Goal: Find specific page/section: Find specific page/section

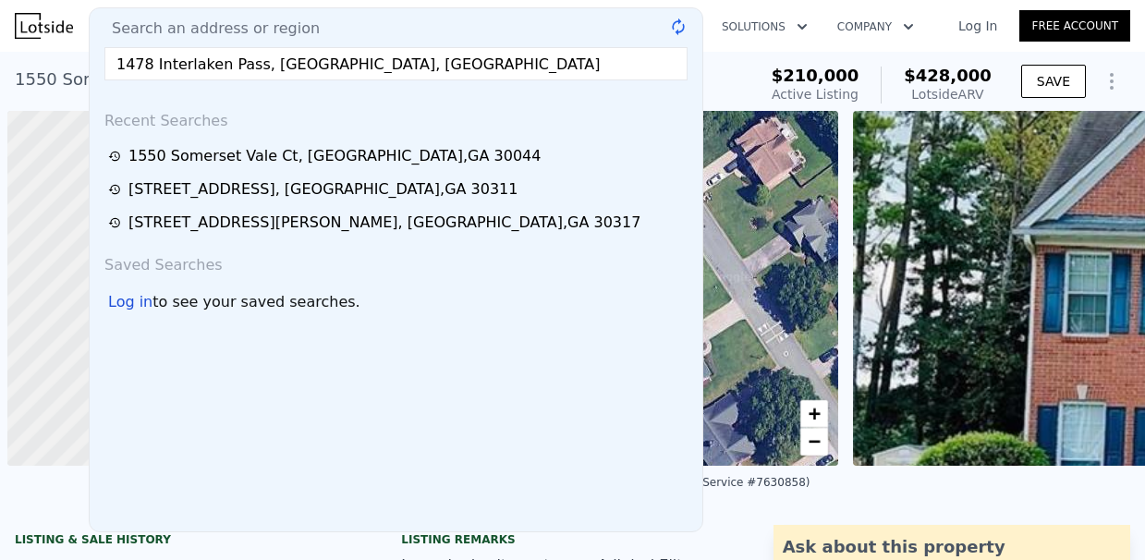
scroll to position [0, 7]
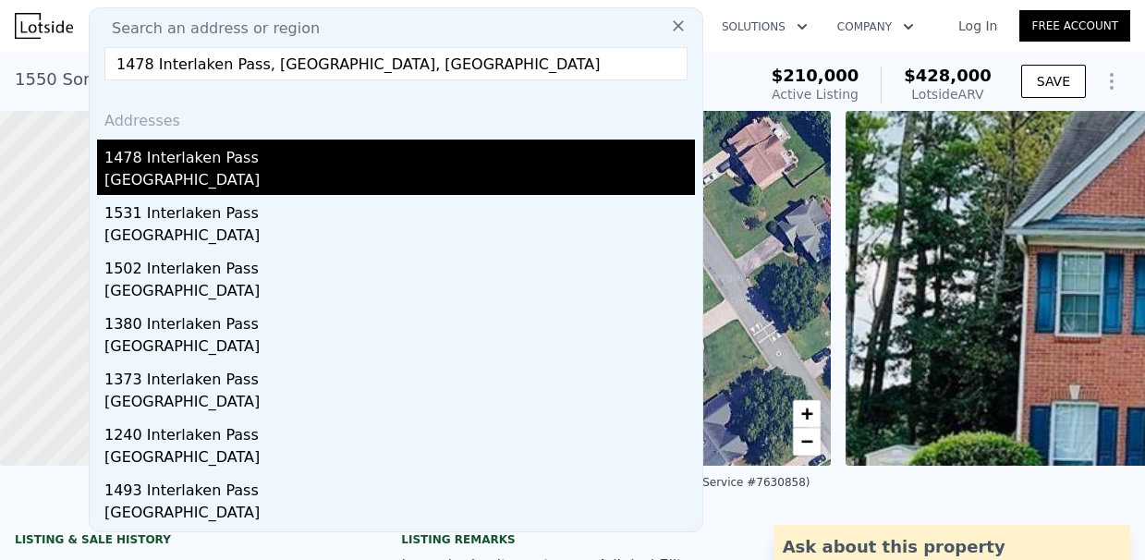
type input "1478 Interlaken Pass, [GEOGRAPHIC_DATA], [GEOGRAPHIC_DATA]"
click at [256, 168] on div "1478 Interlaken Pass" at bounding box center [399, 155] width 590 height 30
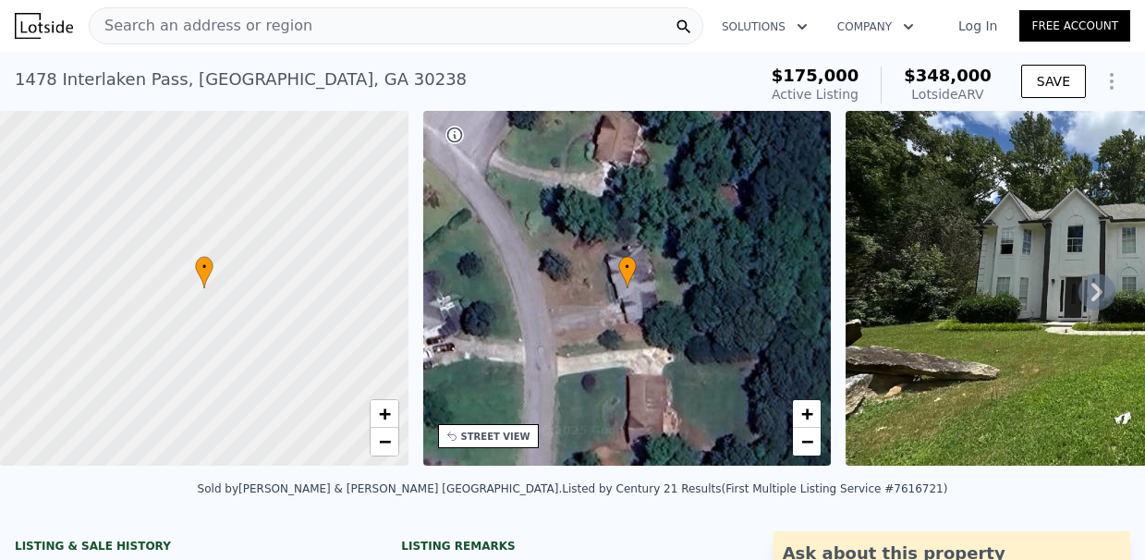
click at [256, 17] on span "Search an address or region" at bounding box center [201, 26] width 223 height 22
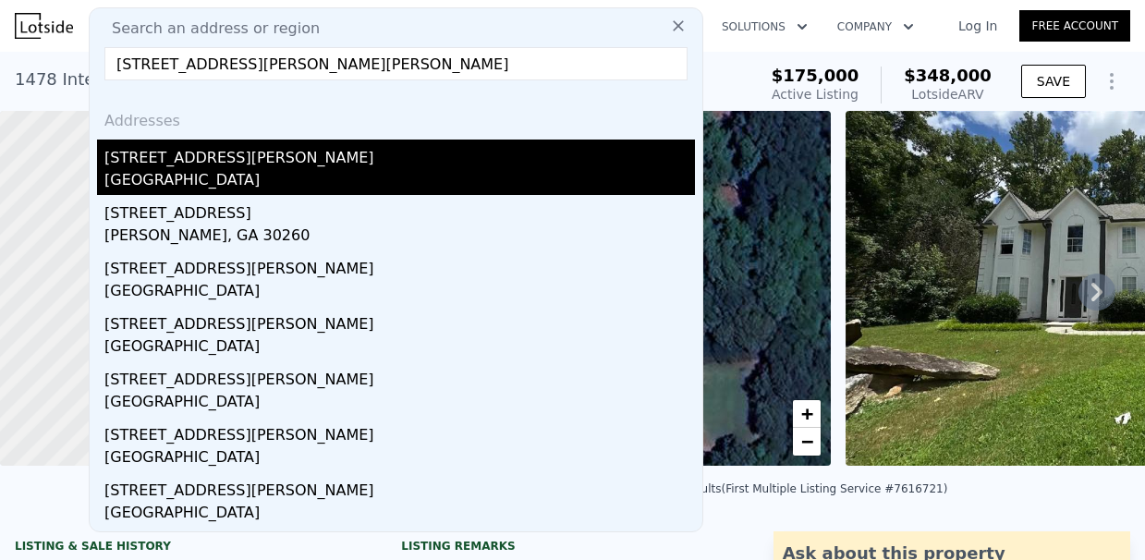
type input "[STREET_ADDRESS][PERSON_NAME][PERSON_NAME]"
click at [326, 157] on div "[STREET_ADDRESS][PERSON_NAME]" at bounding box center [399, 155] width 590 height 30
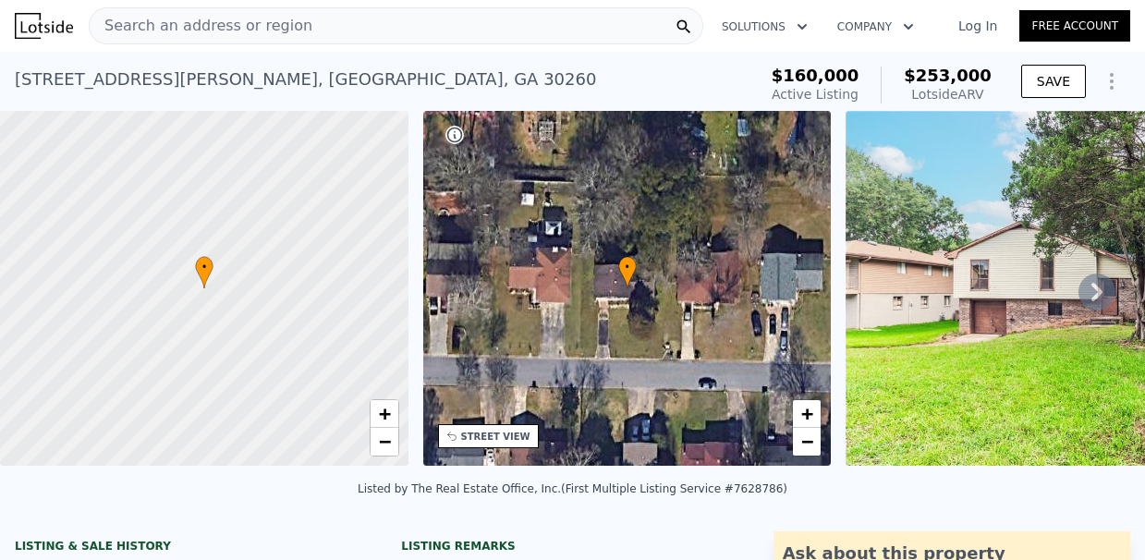
click at [204, 16] on span "Search an address or region" at bounding box center [201, 26] width 223 height 22
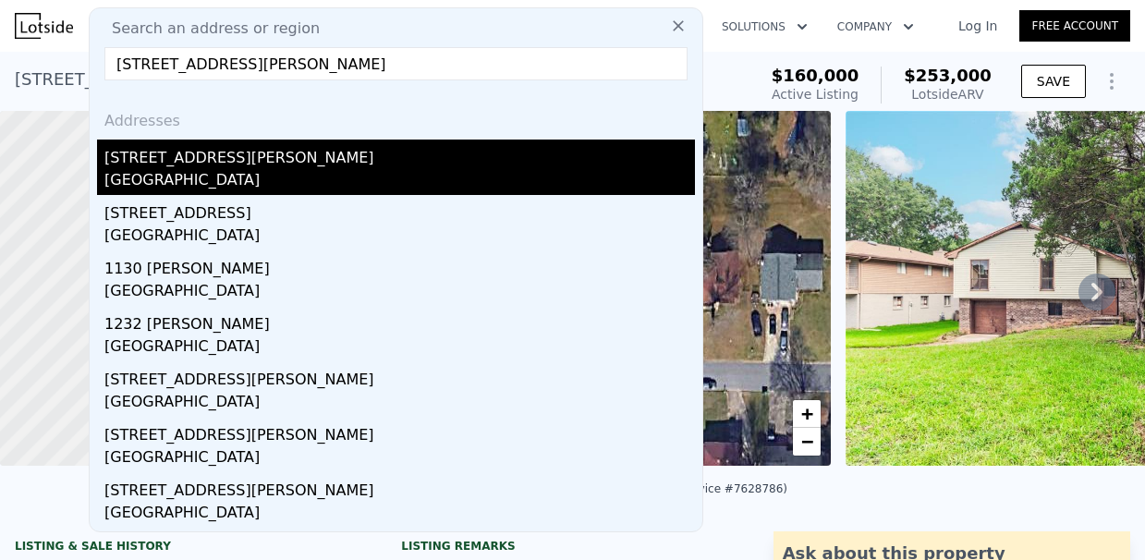
type input "[STREET_ADDRESS][PERSON_NAME]"
click at [367, 140] on div "[STREET_ADDRESS][PERSON_NAME]" at bounding box center [399, 155] width 590 height 30
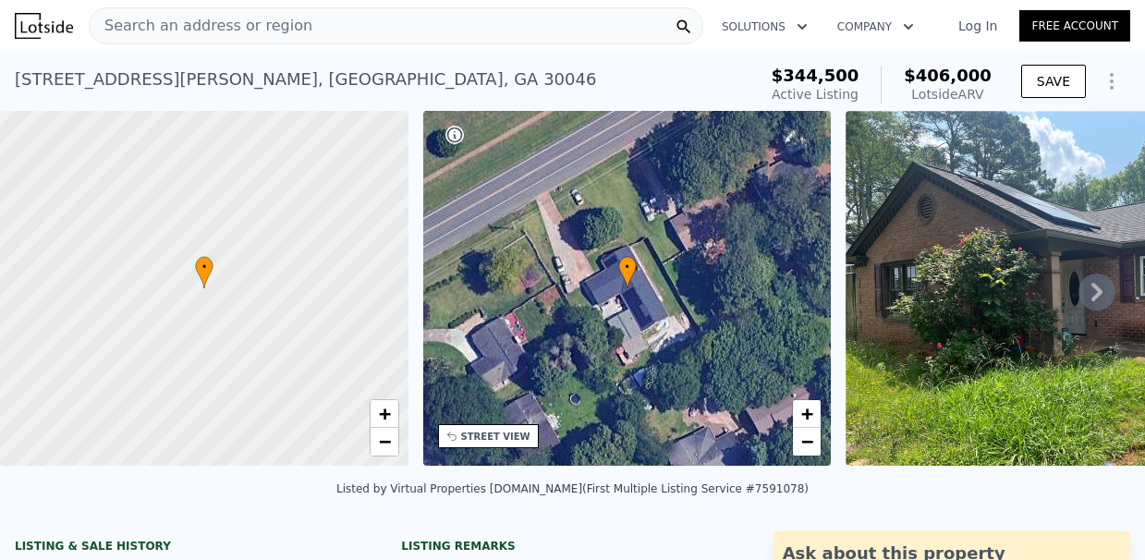
click at [405, 18] on div "Search an address or region" at bounding box center [396, 25] width 614 height 37
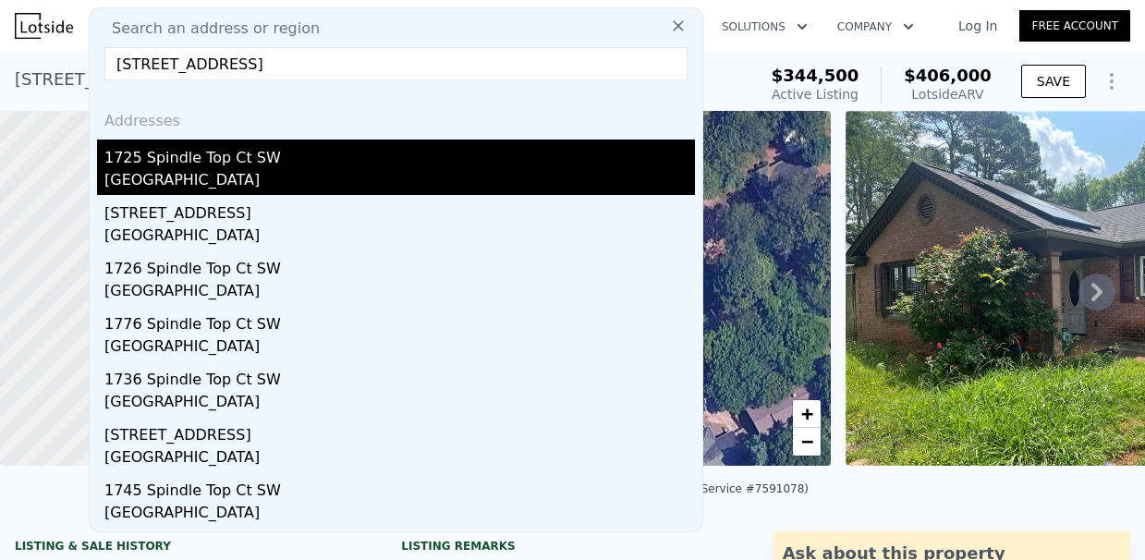
type input "[STREET_ADDRESS]"
click at [317, 160] on div "1725 Spindle Top Ct SW" at bounding box center [399, 155] width 590 height 30
